Goal: Communication & Community: Answer question/provide support

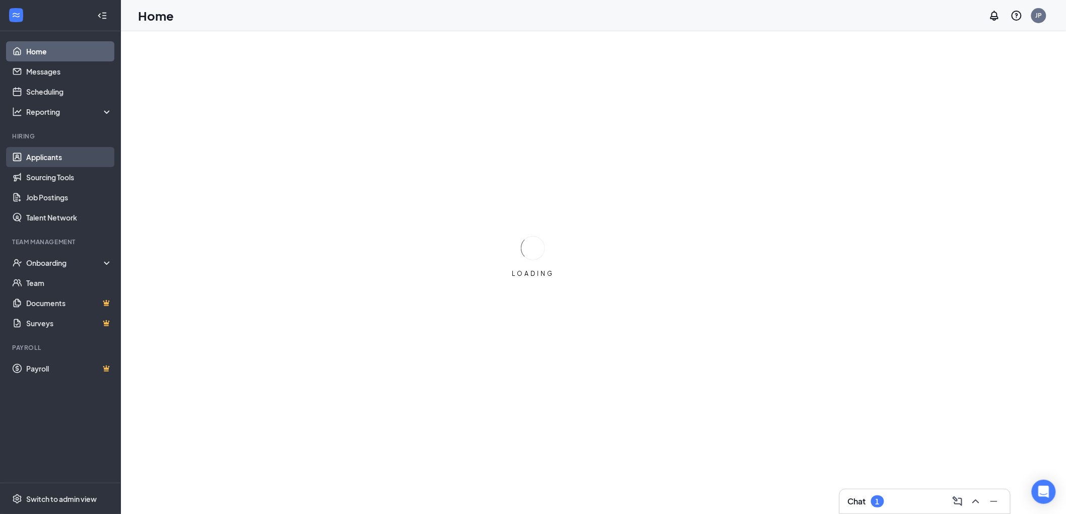
click at [42, 156] on link "Applicants" at bounding box center [69, 157] width 86 height 20
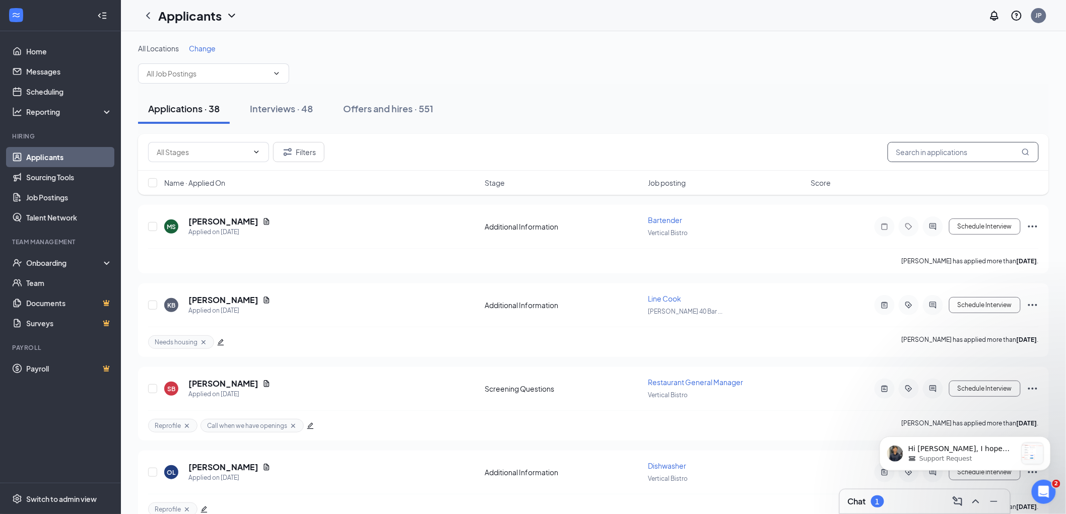
click at [938, 147] on input "text" at bounding box center [963, 152] width 151 height 20
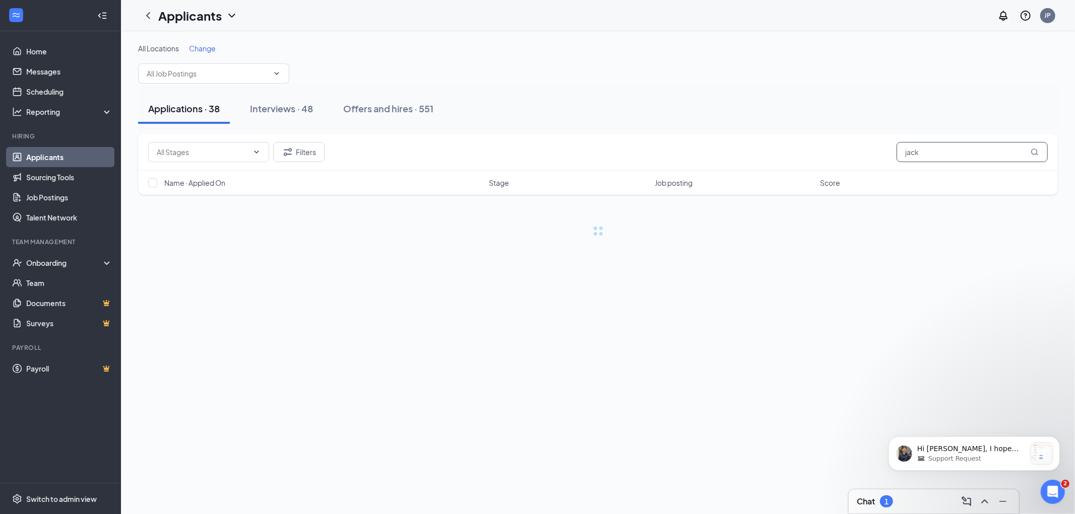
type input "jack"
click at [296, 111] on div "Interviews · 48" at bounding box center [281, 108] width 63 height 13
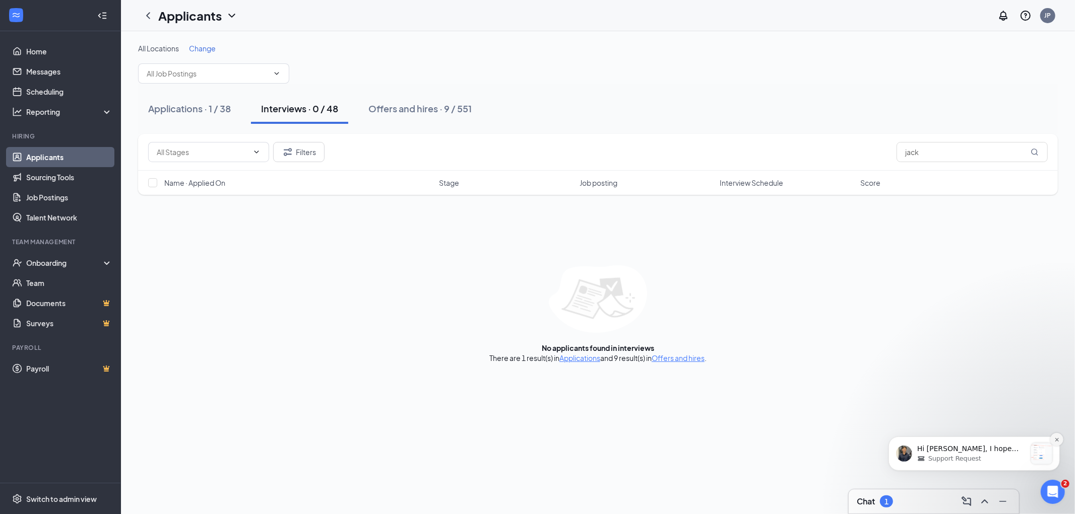
click at [1057, 437] on icon "Dismiss notification" at bounding box center [1057, 440] width 6 height 6
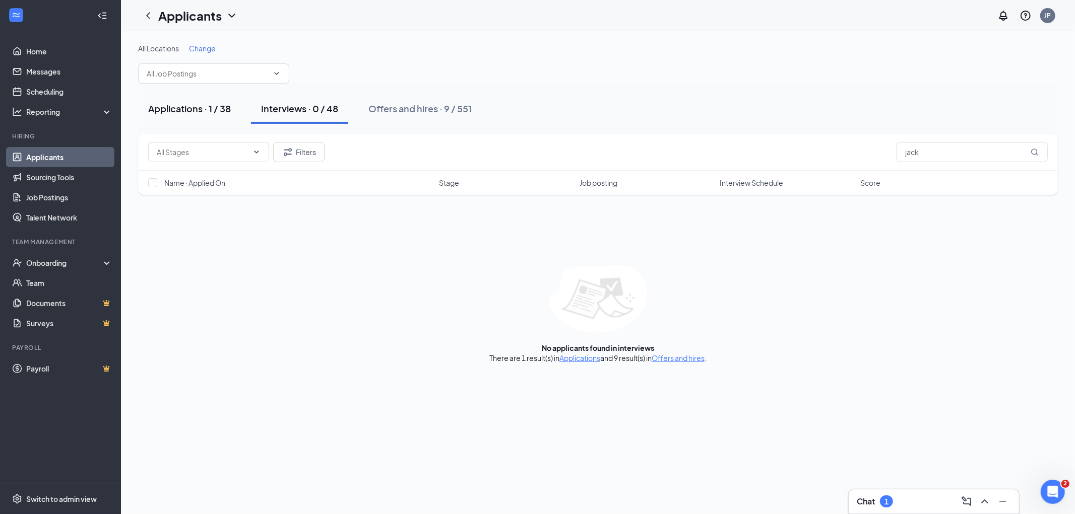
click at [190, 108] on div "Applications · 1 / 38" at bounding box center [189, 108] width 83 height 13
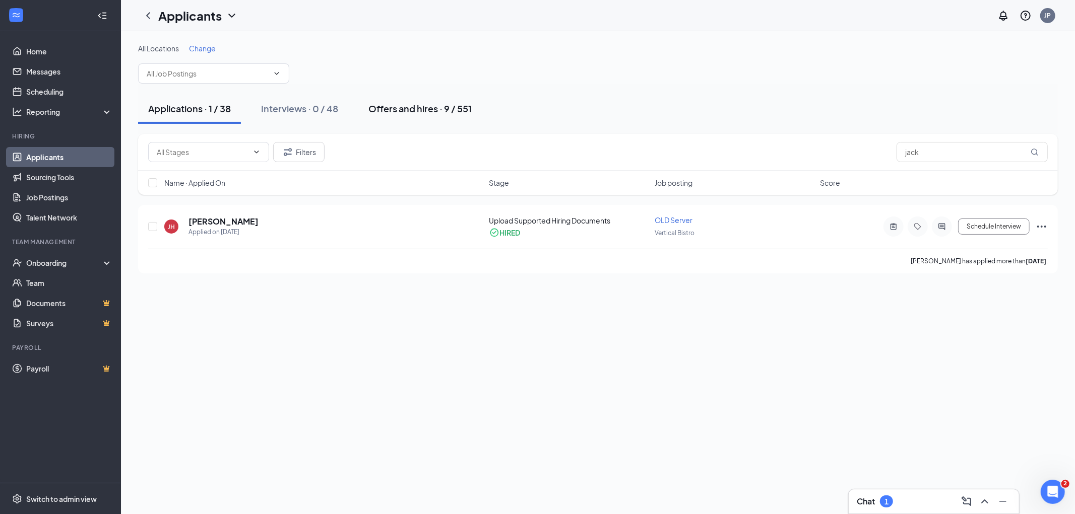
click at [406, 108] on div "Offers and hires · 9 / 551" at bounding box center [419, 108] width 103 height 13
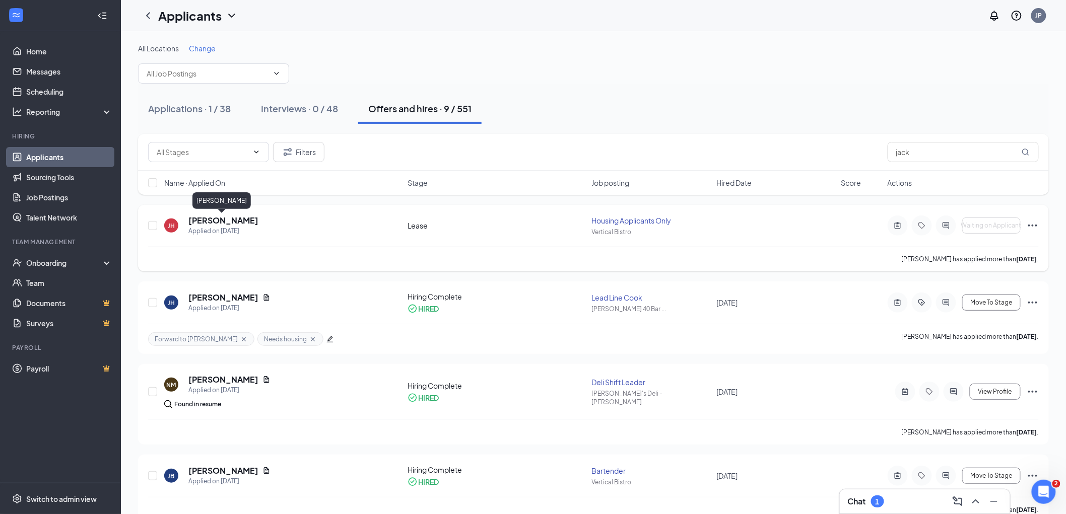
click at [224, 220] on h5 "[PERSON_NAME]" at bounding box center [223, 220] width 70 height 11
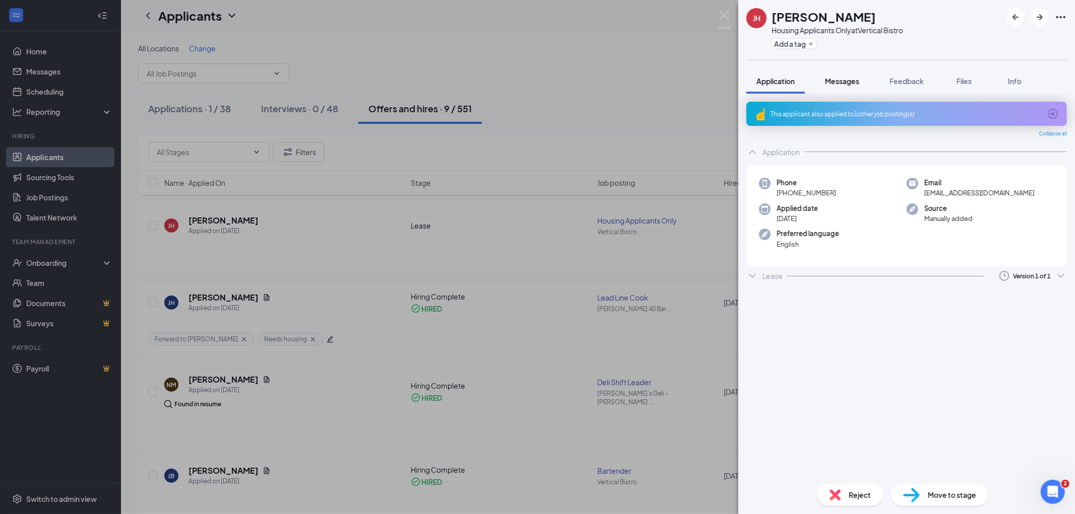
click at [841, 84] on span "Messages" at bounding box center [842, 81] width 34 height 9
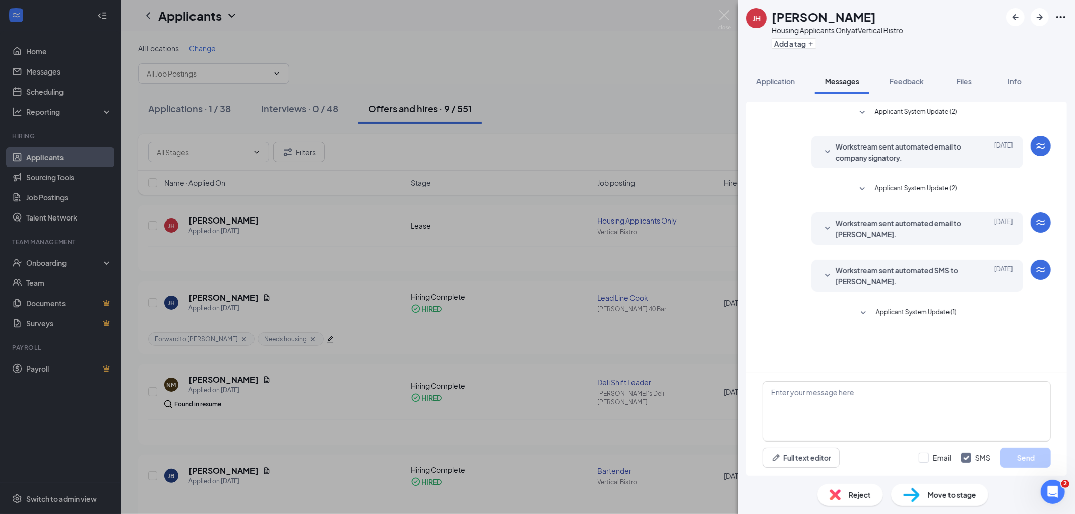
drag, startPoint x: 679, startPoint y: 236, endPoint x: 654, endPoint y: 241, distance: 25.7
click at [679, 236] on div "JH Jack Harrington Housing Applicants Only at Vertical Bistro Add a tag Applica…" at bounding box center [537, 257] width 1075 height 514
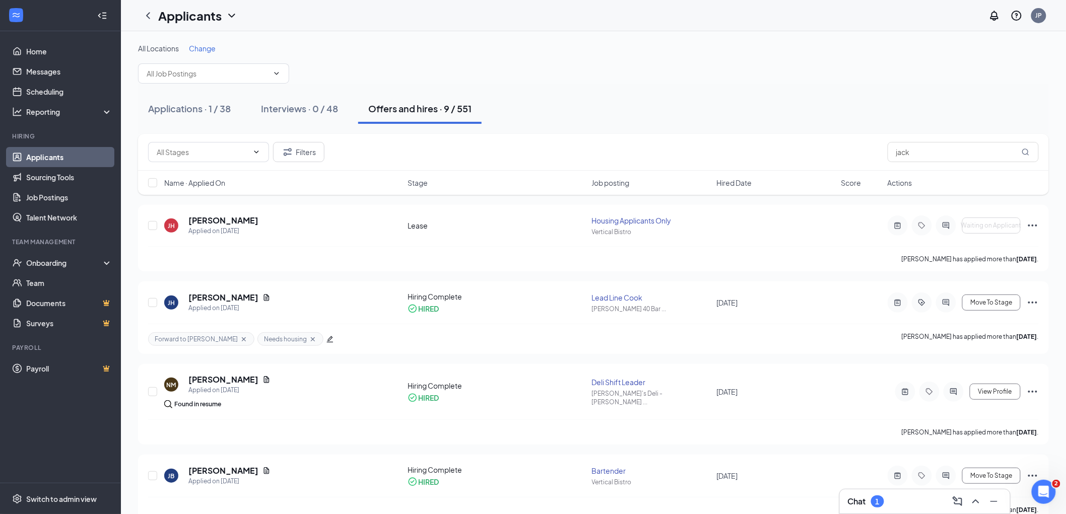
drag, startPoint x: 875, startPoint y: 58, endPoint x: 859, endPoint y: 66, distance: 17.4
click at [875, 58] on div "All Locations Change" at bounding box center [593, 63] width 911 height 40
click at [233, 224] on h5 "[PERSON_NAME]" at bounding box center [223, 220] width 70 height 11
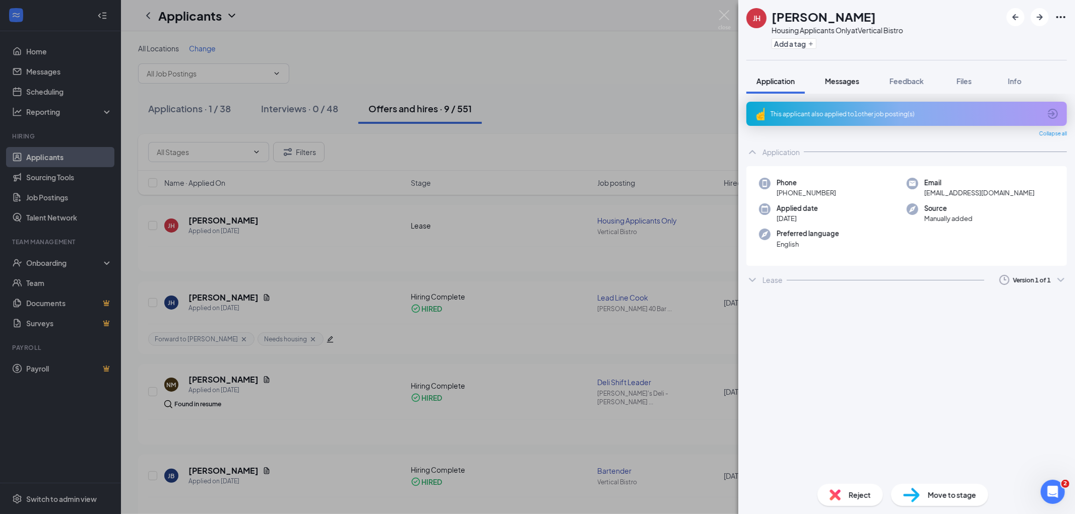
click at [840, 84] on span "Messages" at bounding box center [842, 81] width 34 height 9
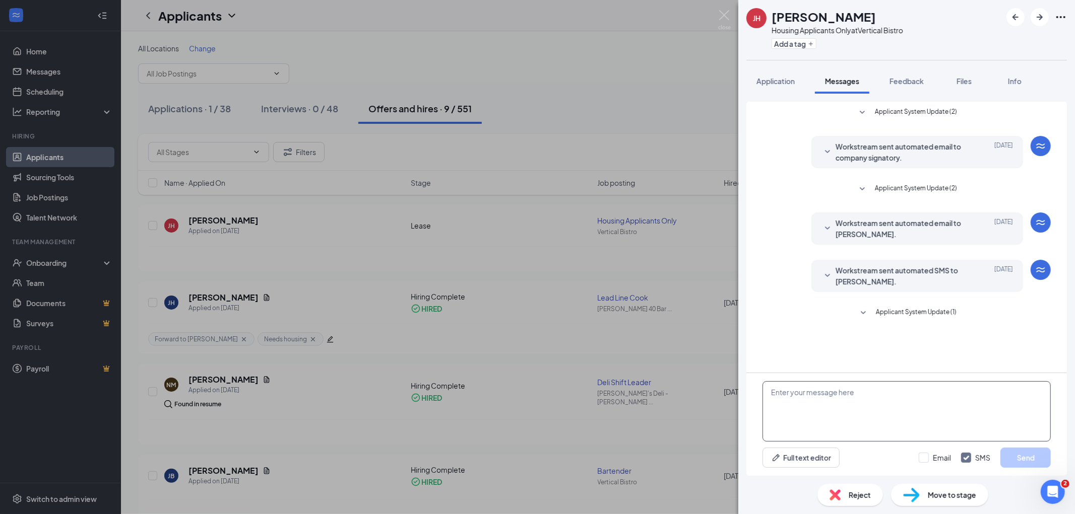
click at [863, 405] on textarea at bounding box center [906, 411] width 288 height 60
paste textarea "Good Afternoon Jack, sorry for the late response. I was locked out of my 7shift…"
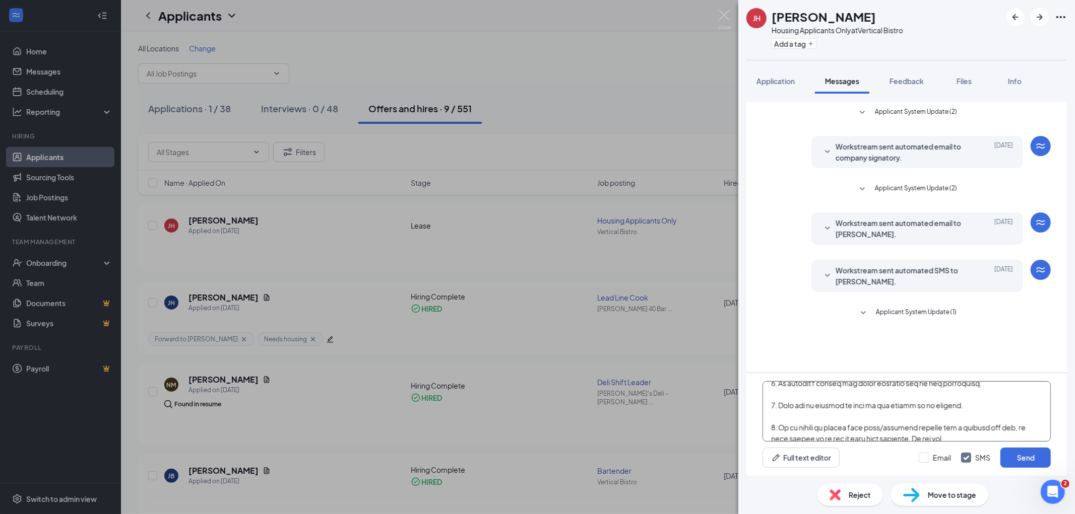
scroll to position [416, 0]
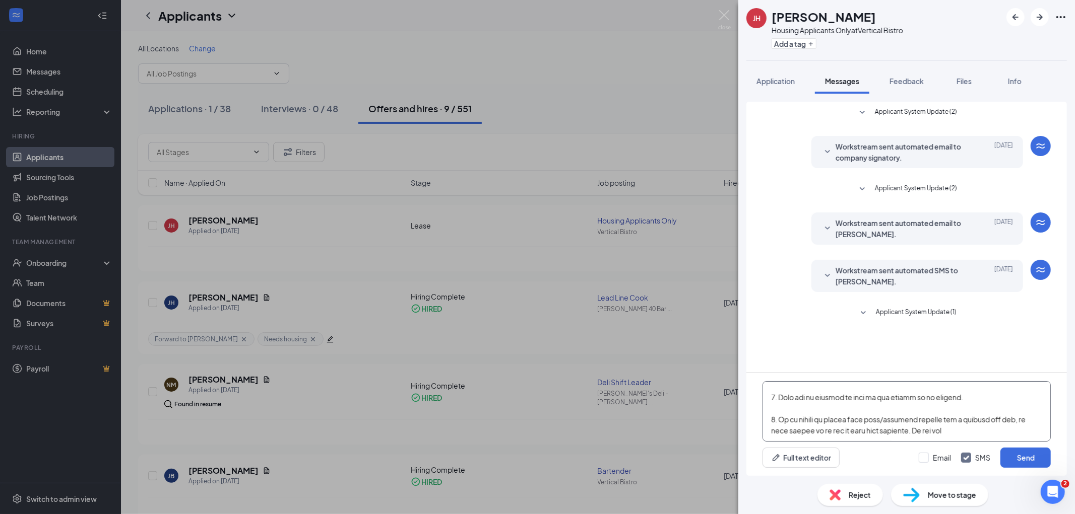
type textarea "Good Afternoon Jack, sorry for the late response. I was locked out of my 7shift…"
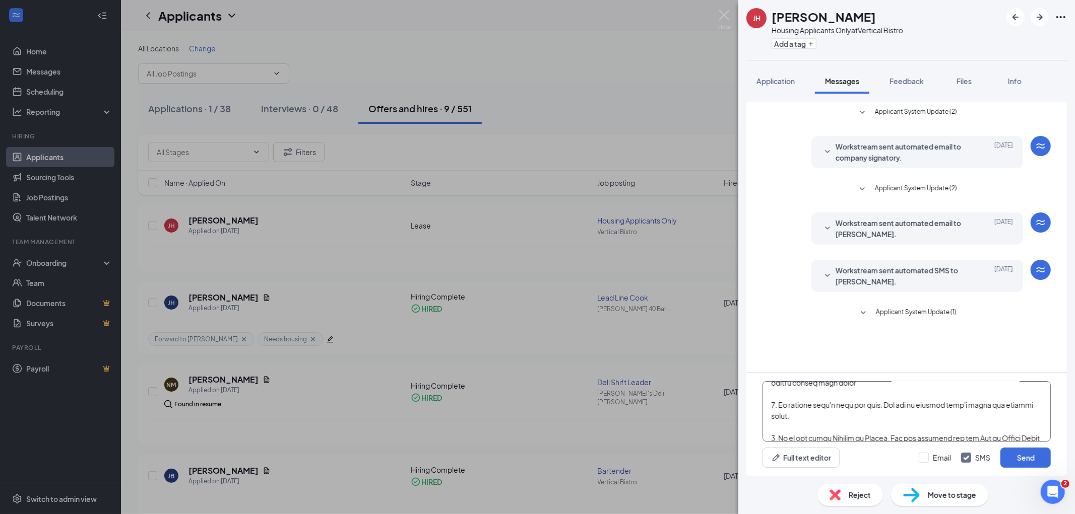
scroll to position [0, 0]
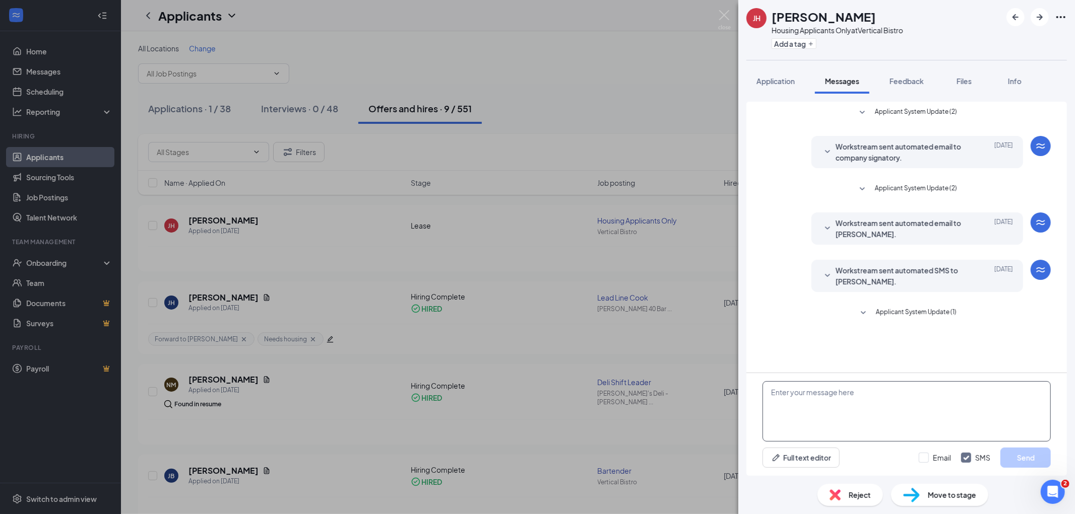
click at [869, 391] on textarea at bounding box center [906, 411] width 288 height 60
paste textarea "Good Afternoon Jack, sorry for the late response. I was locked out of my 7shift…"
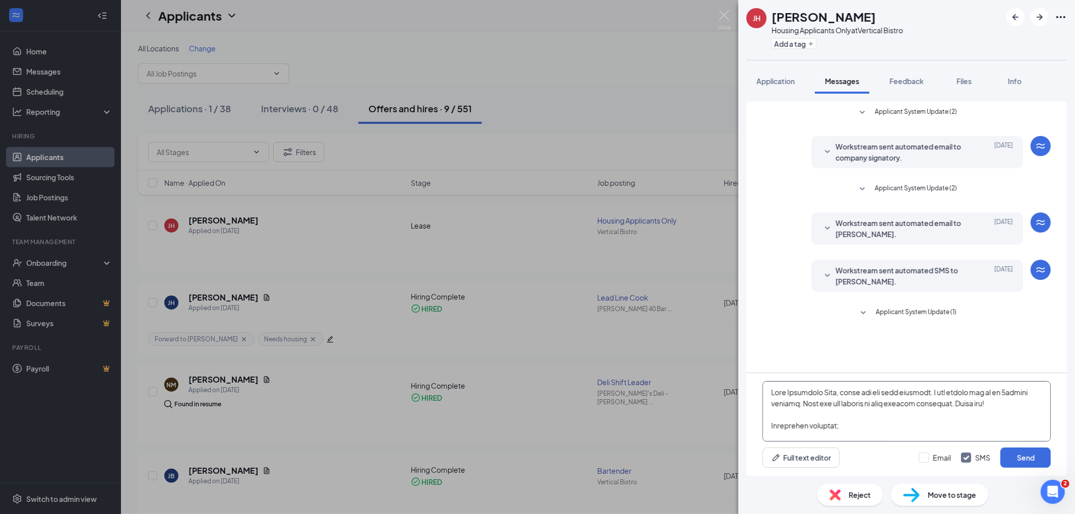
click at [863, 423] on textarea at bounding box center [906, 411] width 288 height 60
type textarea "Good Afternoon Jack, sorry for the late response. I was locked out of my 7shift…"
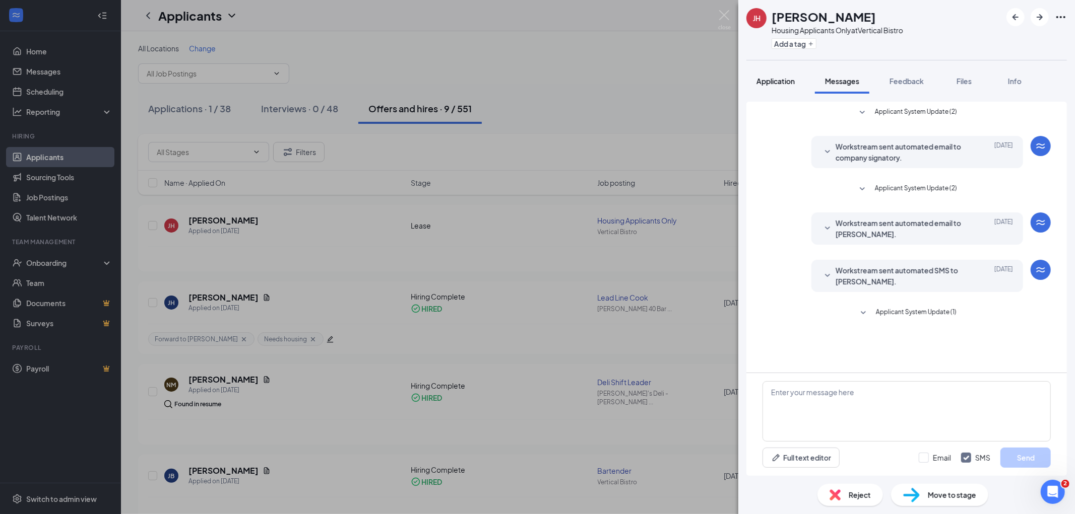
click at [784, 84] on span "Application" at bounding box center [775, 81] width 38 height 9
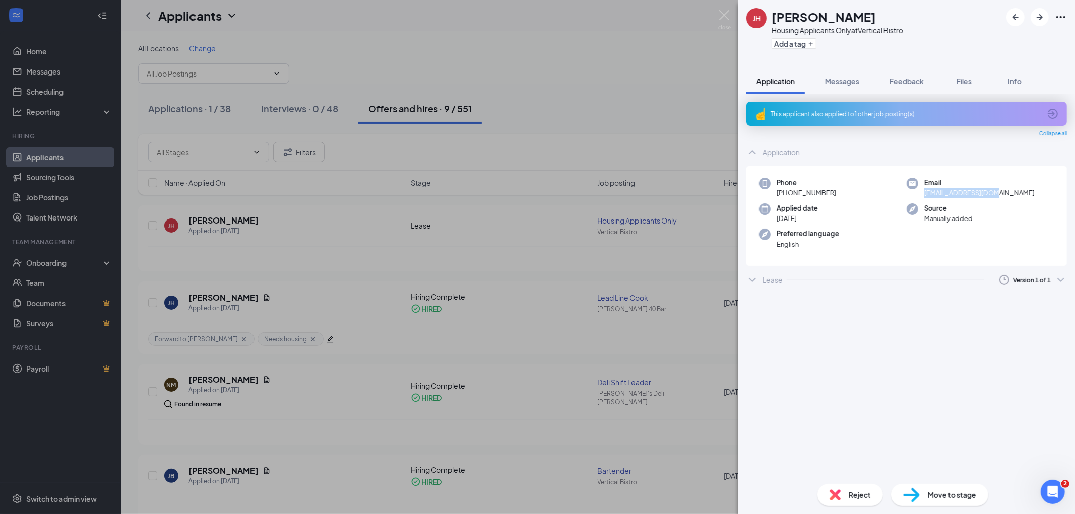
drag, startPoint x: 924, startPoint y: 190, endPoint x: 1004, endPoint y: 192, distance: 79.6
click at [1004, 192] on div "Email fetoraten@gmail.com" at bounding box center [980, 188] width 148 height 21
copy span "fetoraten@gmail.com"
click at [847, 83] on span "Messages" at bounding box center [842, 81] width 34 height 9
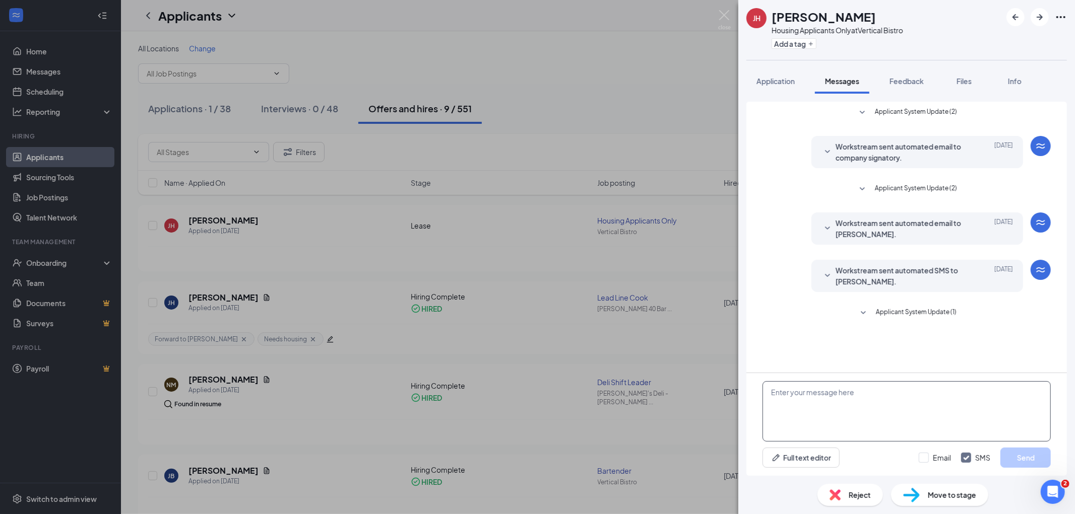
click at [818, 420] on textarea at bounding box center [906, 411] width 288 height 60
paste textarea "Good Afternoon Jack, I just sent you an email about your housing questions. I a…"
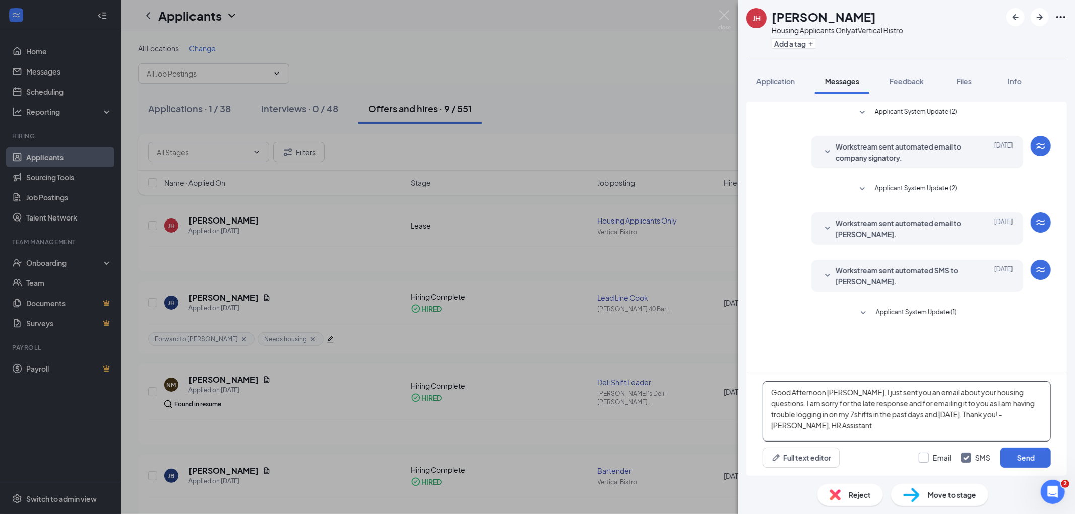
type textarea "Good Afternoon Jack, I just sent you an email about your housing questions. I a…"
click at [935, 459] on input "Email" at bounding box center [935, 458] width 32 height 10
checkbox input "true"
drag, startPoint x: 779, startPoint y: 414, endPoint x: 888, endPoint y: 414, distance: 108.8
click at [888, 414] on textarea "Good Afternoon Jack, I just sent you an email about your housing questions. I a…" at bounding box center [906, 411] width 288 height 60
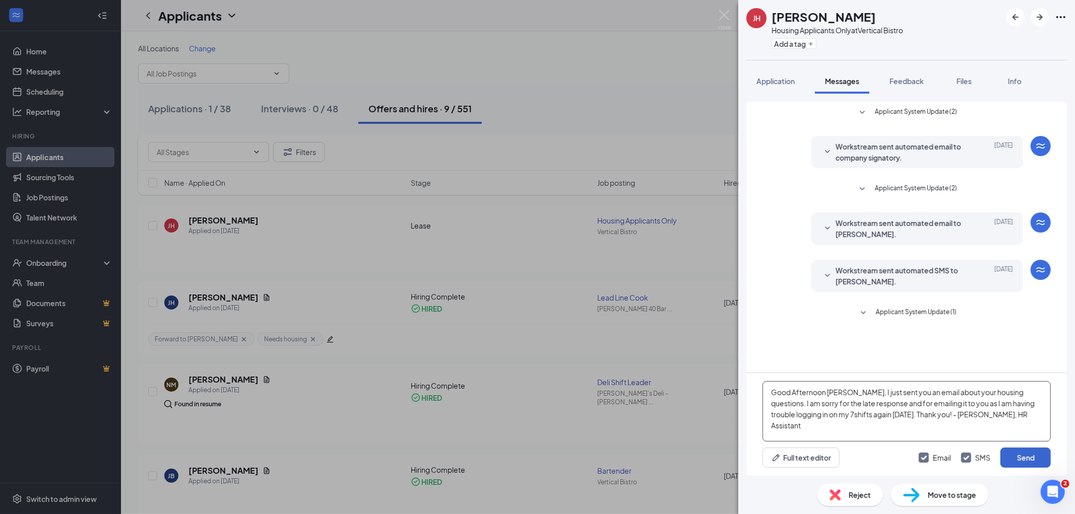
type textarea "Good Afternoon Jack, I just sent you an email about your housing questions. I a…"
drag, startPoint x: 1010, startPoint y: 453, endPoint x: 937, endPoint y: 456, distance: 73.1
click at [937, 456] on div "Email SMS Send" at bounding box center [985, 458] width 132 height 20
click at [937, 456] on input "Email" at bounding box center [935, 458] width 32 height 10
checkbox input "false"
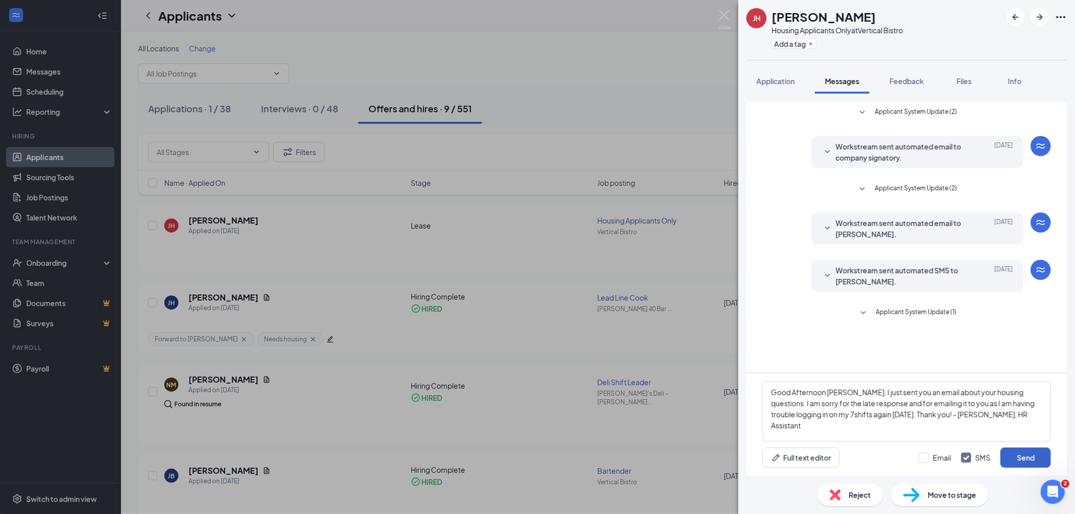
click at [1010, 455] on button "Send" at bounding box center [1025, 458] width 50 height 20
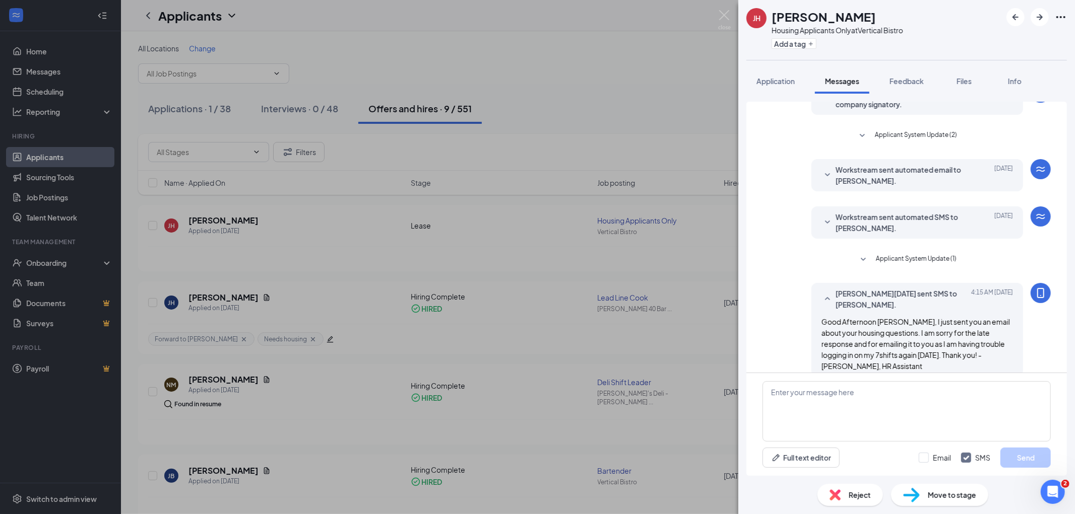
scroll to position [56, 0]
click at [766, 74] on button "Application" at bounding box center [775, 81] width 58 height 25
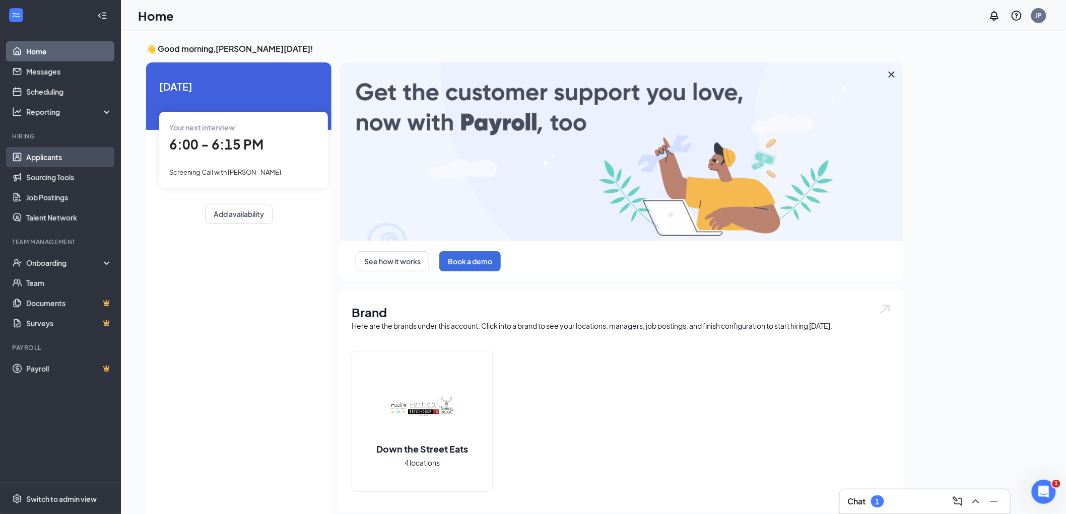
click at [26, 159] on link "Applicants" at bounding box center [69, 157] width 86 height 20
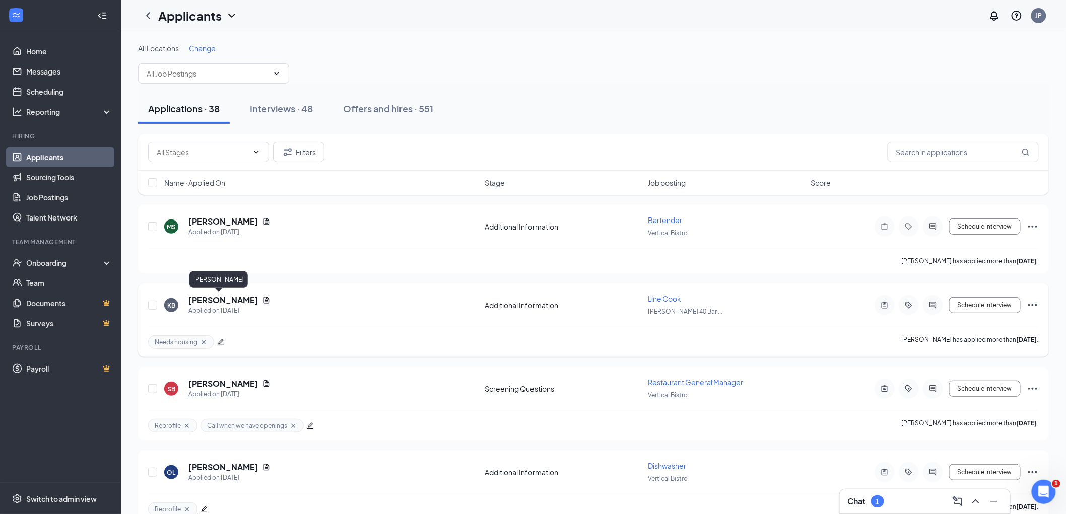
click at [207, 301] on h5 "[PERSON_NAME]" at bounding box center [223, 300] width 70 height 11
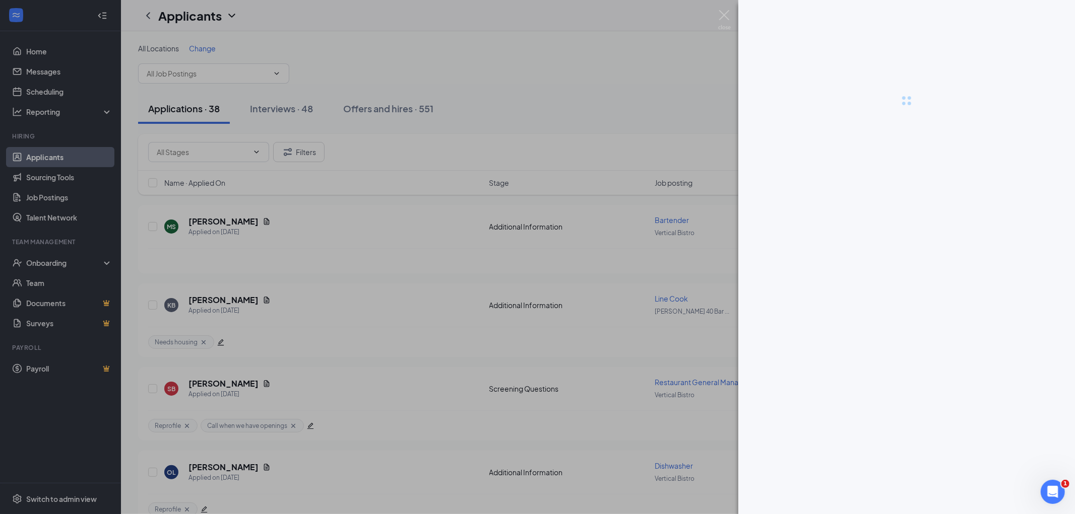
click at [81, 70] on div at bounding box center [537, 257] width 1075 height 514
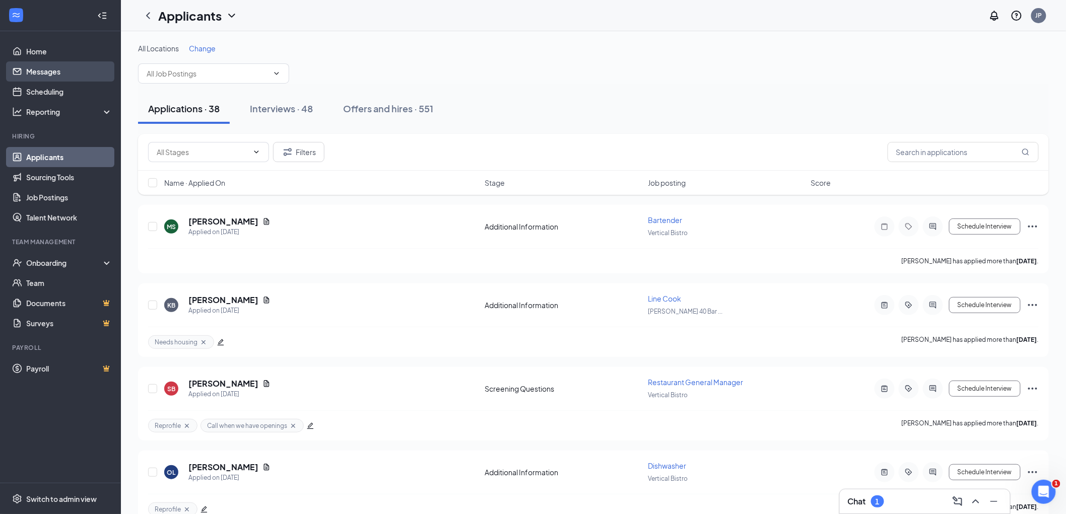
click at [49, 77] on link "Messages" at bounding box center [69, 71] width 86 height 20
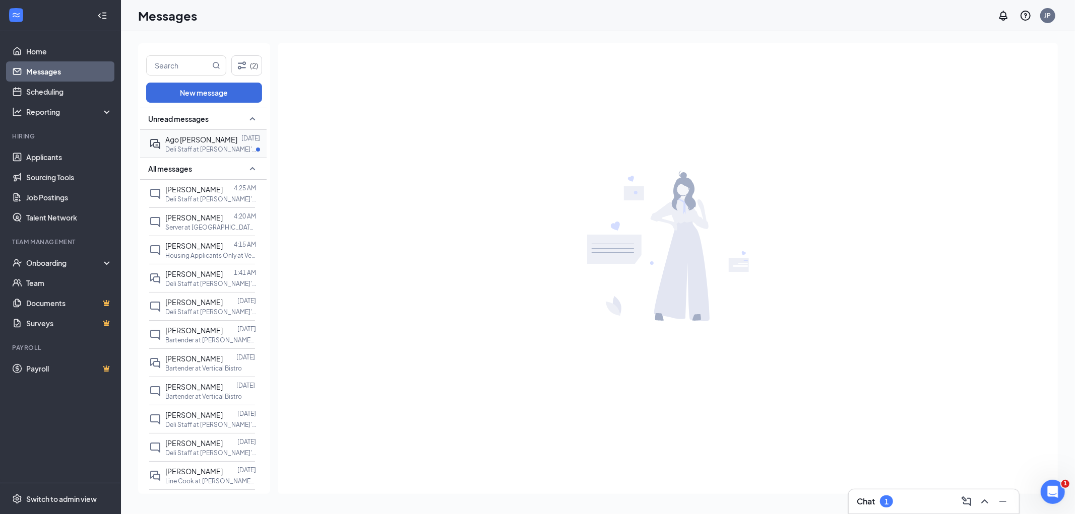
click at [197, 149] on p "Deli Staff at [PERSON_NAME]'s [GEOGRAPHIC_DATA]" at bounding box center [210, 149] width 91 height 9
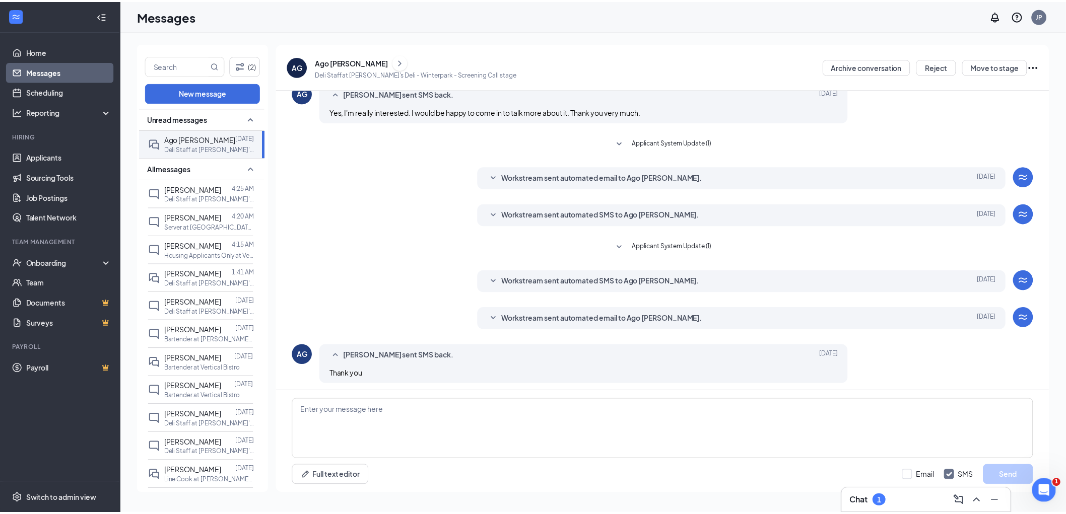
scroll to position [178, 0]
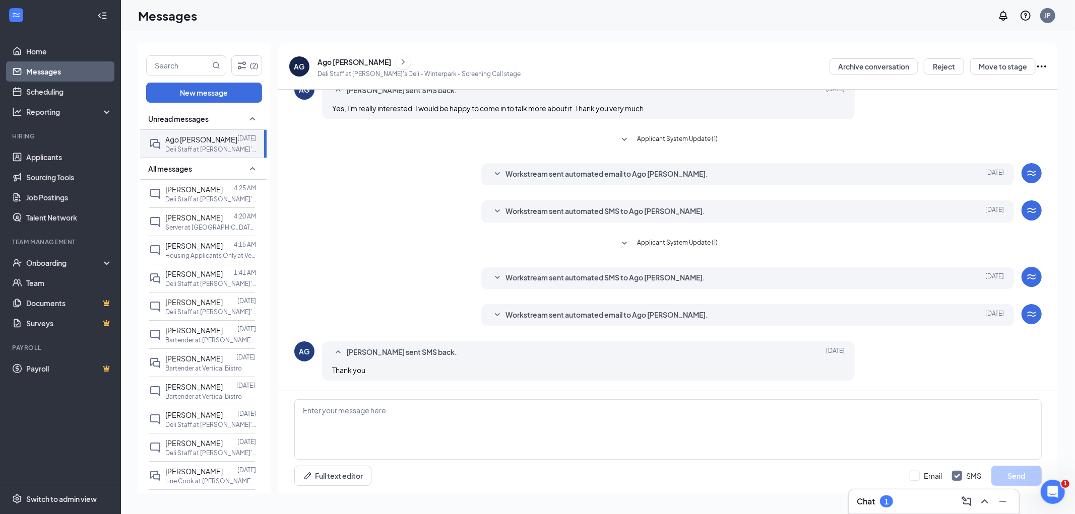
click at [645, 247] on span "Applicant System Update (1)" at bounding box center [677, 244] width 81 height 12
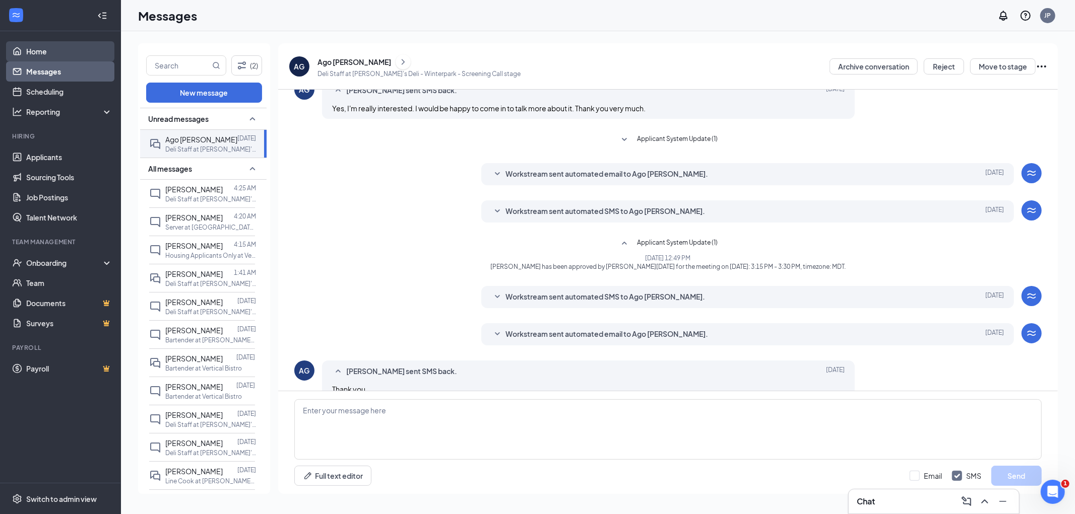
click at [45, 49] on link "Home" at bounding box center [69, 51] width 86 height 20
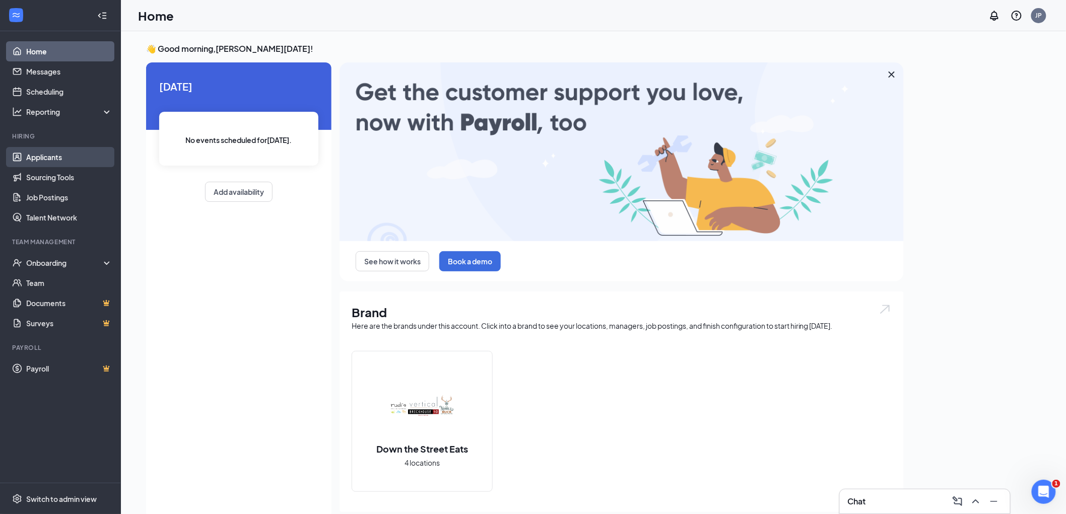
click at [91, 153] on link "Applicants" at bounding box center [69, 157] width 86 height 20
